Goal: Information Seeking & Learning: Learn about a topic

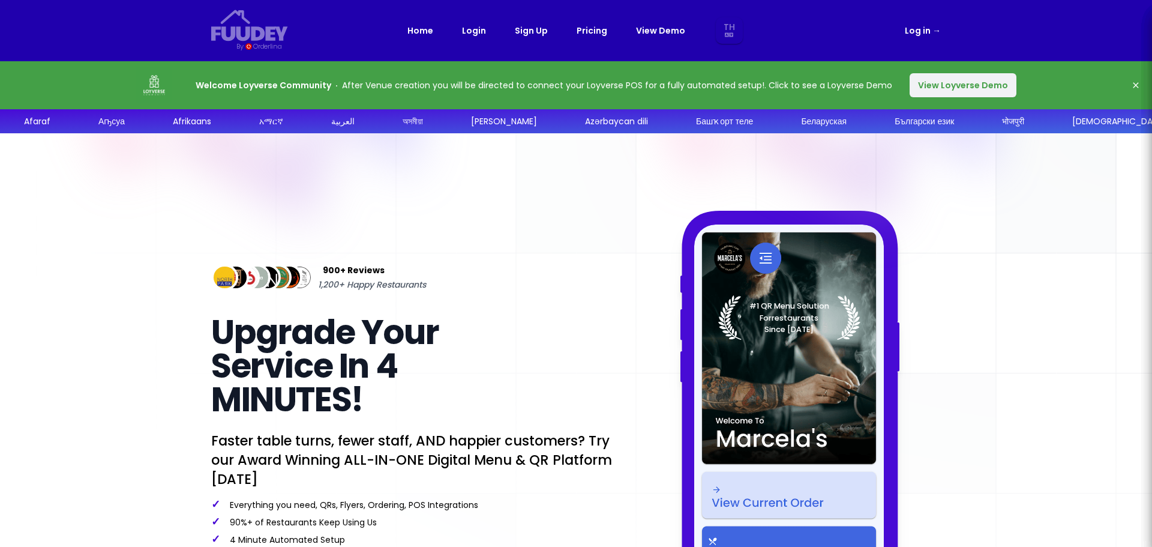
select select "th"
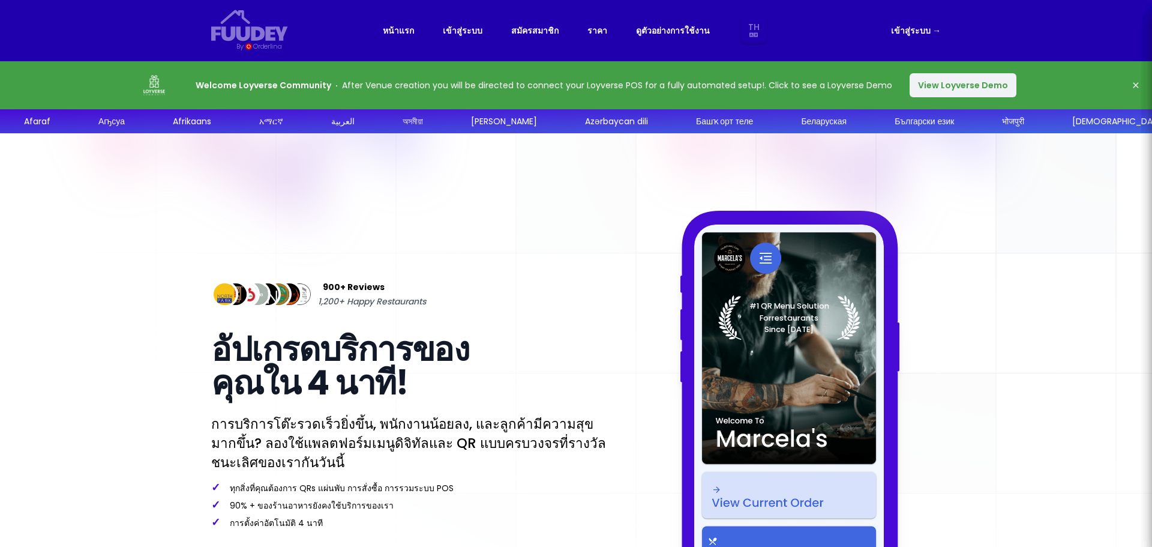
select select "th"
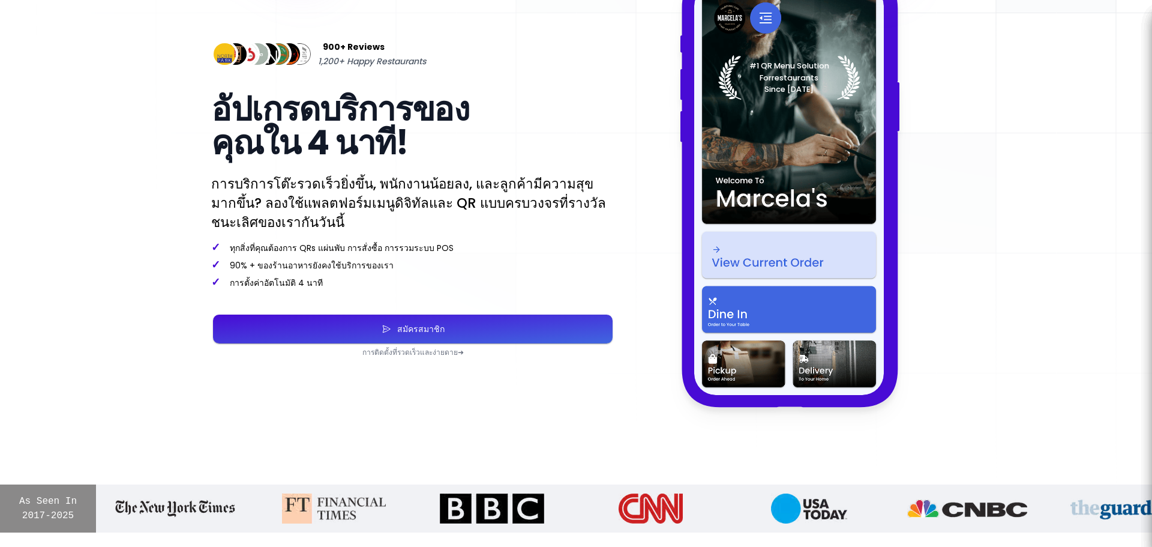
click at [484, 327] on button "สมัครสมาชิก" at bounding box center [413, 328] width 400 height 29
select select "th"
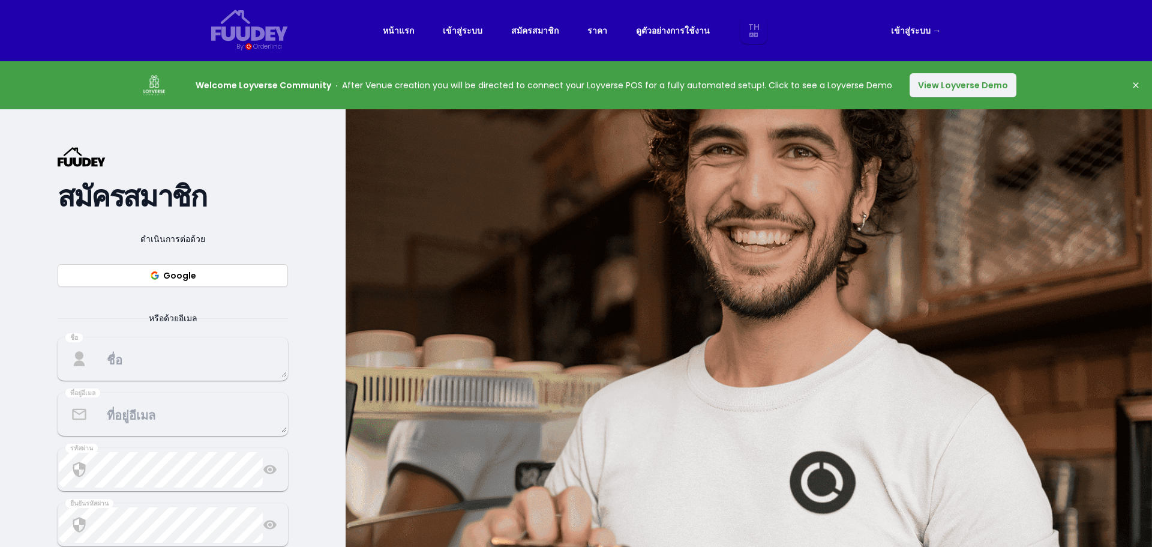
select select "th"
click at [592, 32] on link "ราคา" at bounding box center [597, 30] width 20 height 14
select select "th"
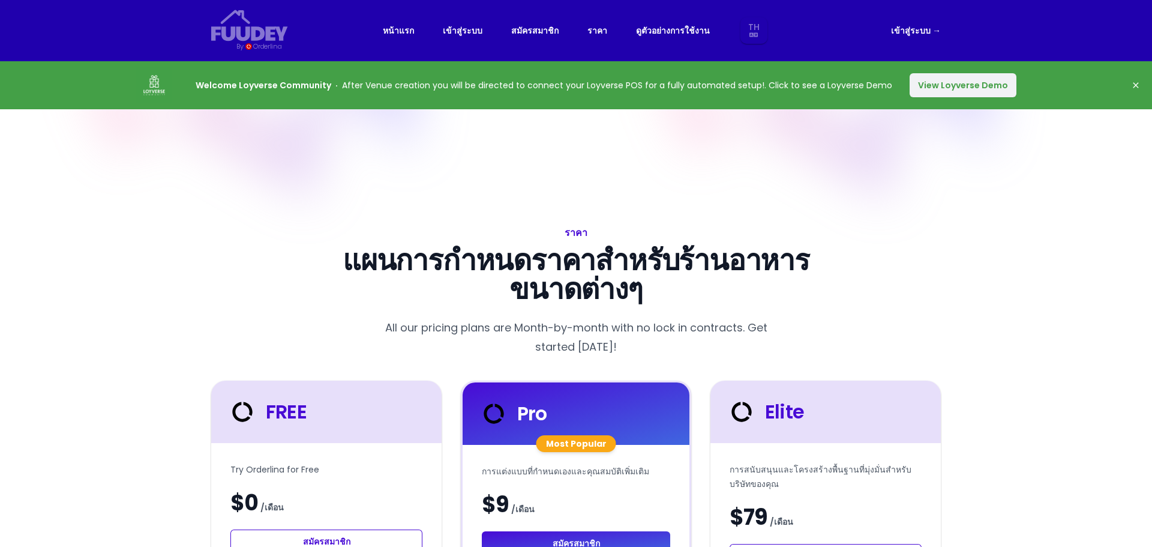
click at [938, 88] on button "View Loyverse Demo" at bounding box center [963, 85] width 107 height 24
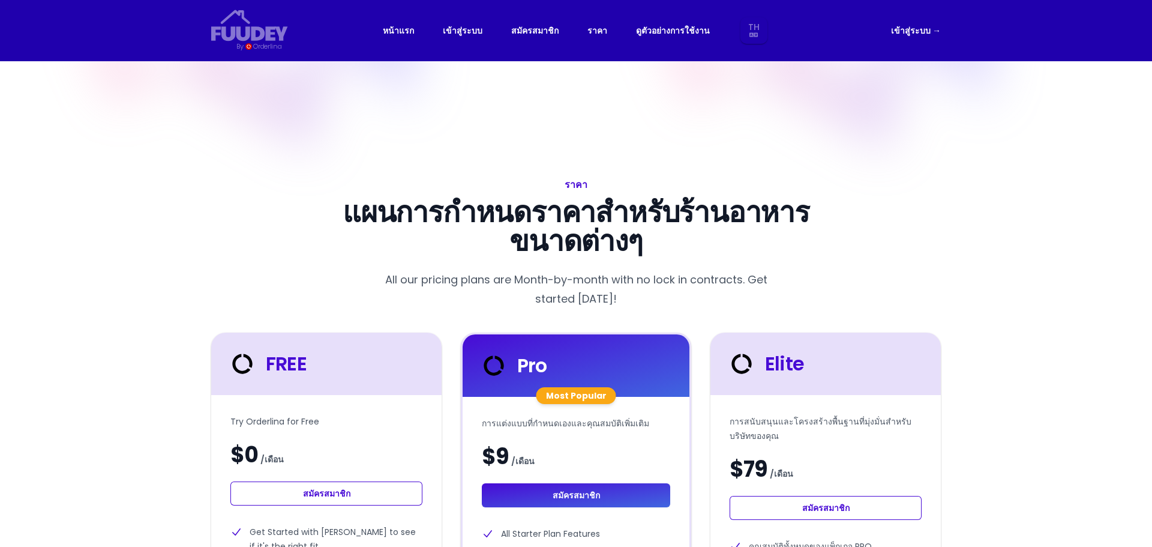
select select "th"
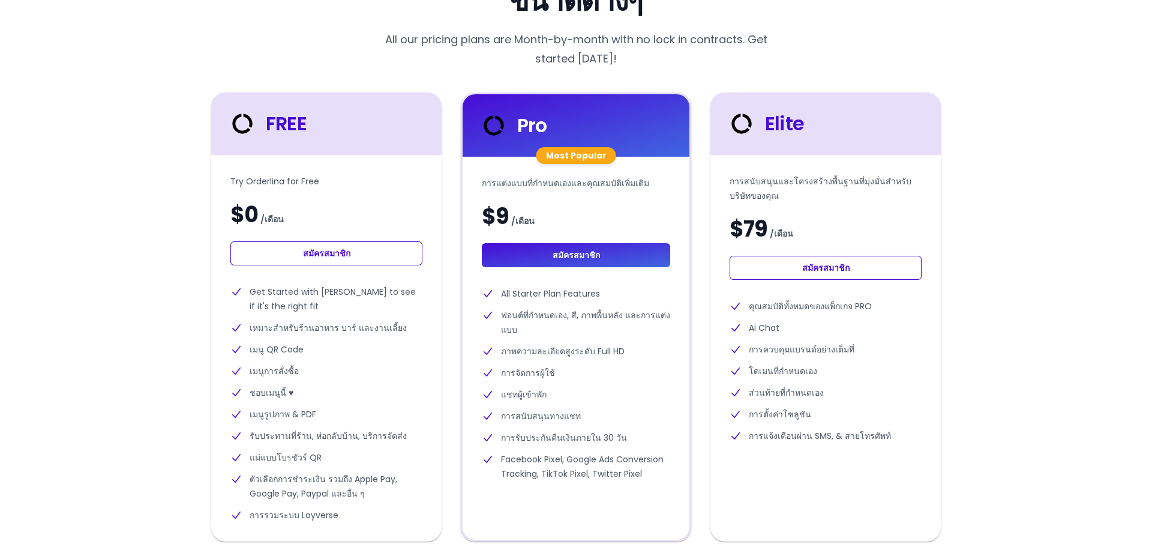
scroll to position [300, 0]
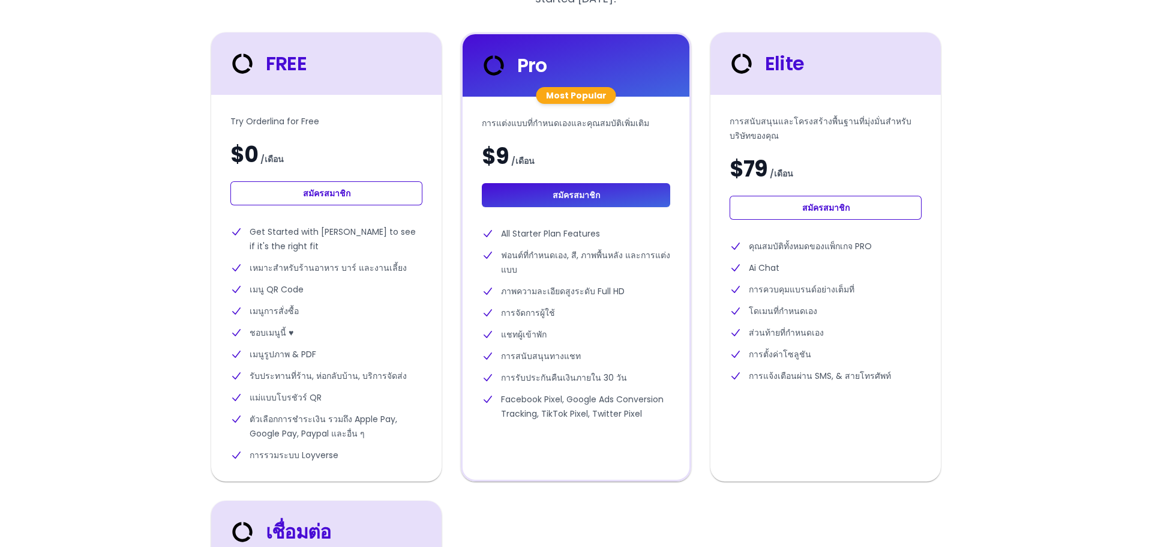
select select "th"
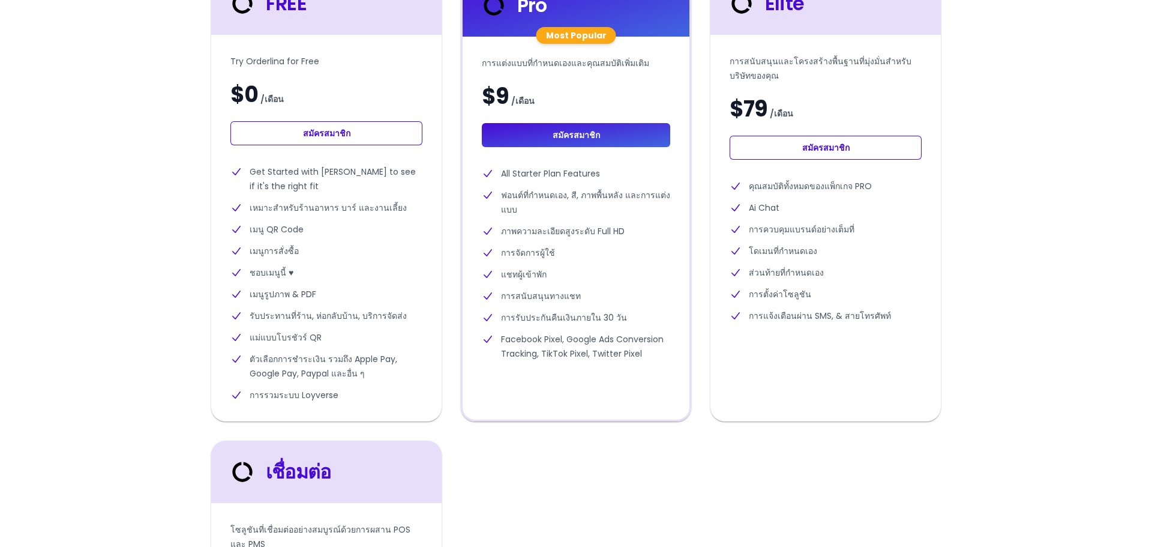
scroll to position [0, 0]
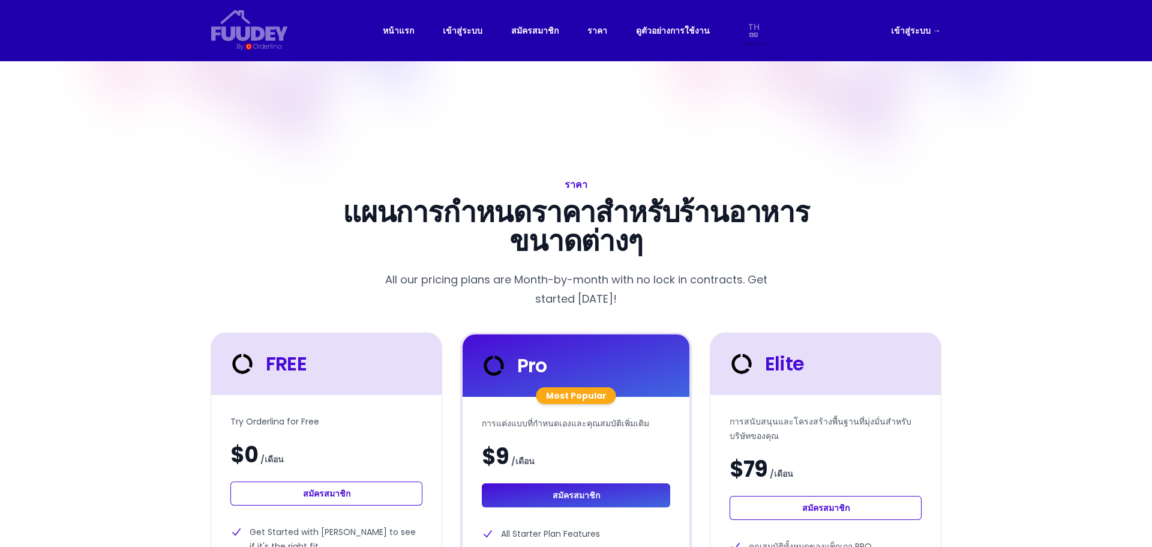
select select "th"
